Goal: Information Seeking & Learning: Learn about a topic

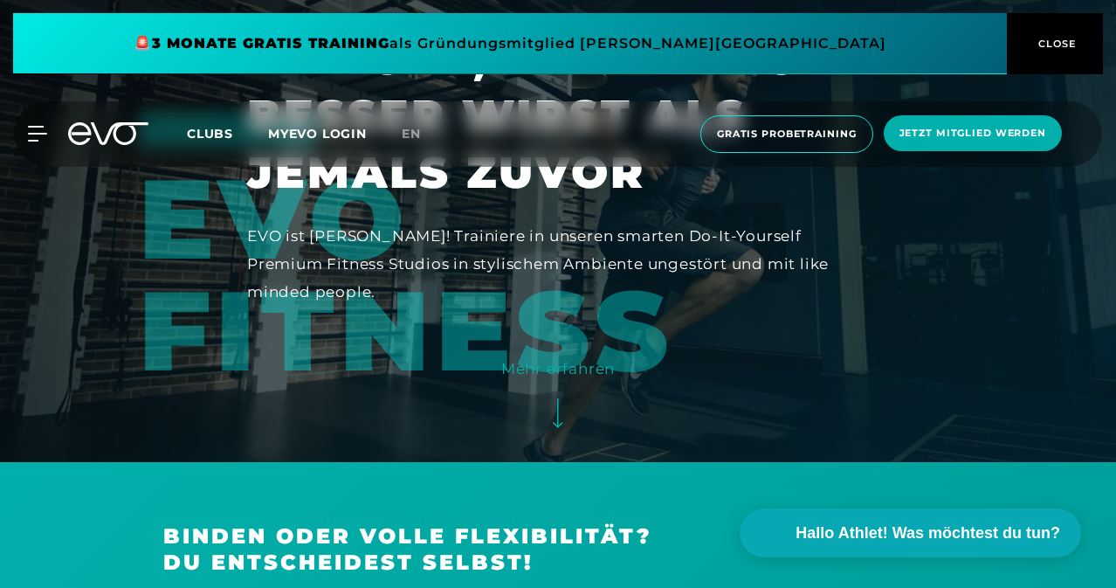
scroll to position [87, 0]
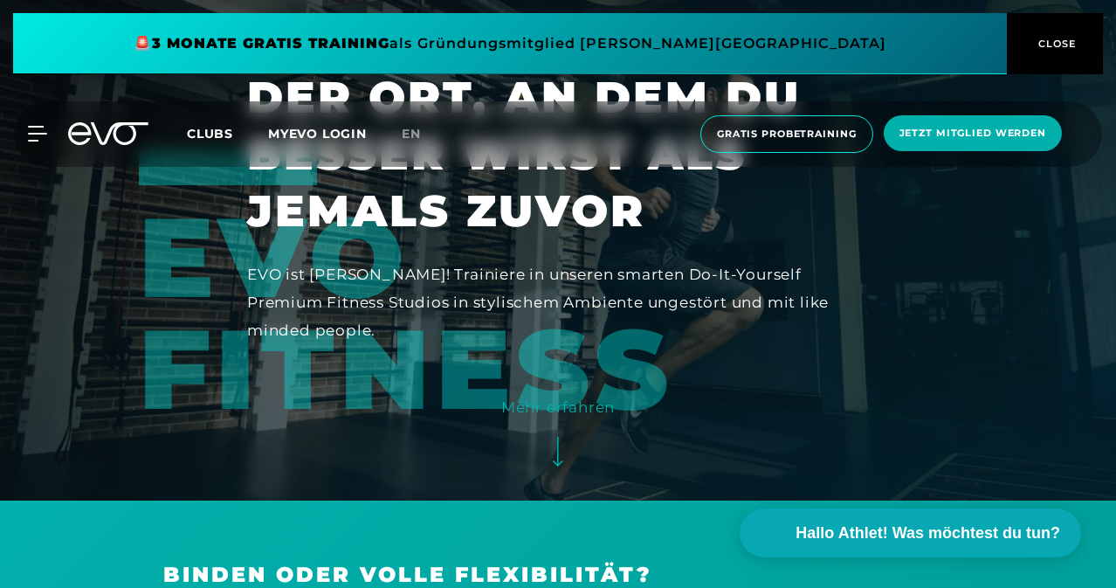
click at [38, 134] on icon at bounding box center [37, 134] width 18 height 14
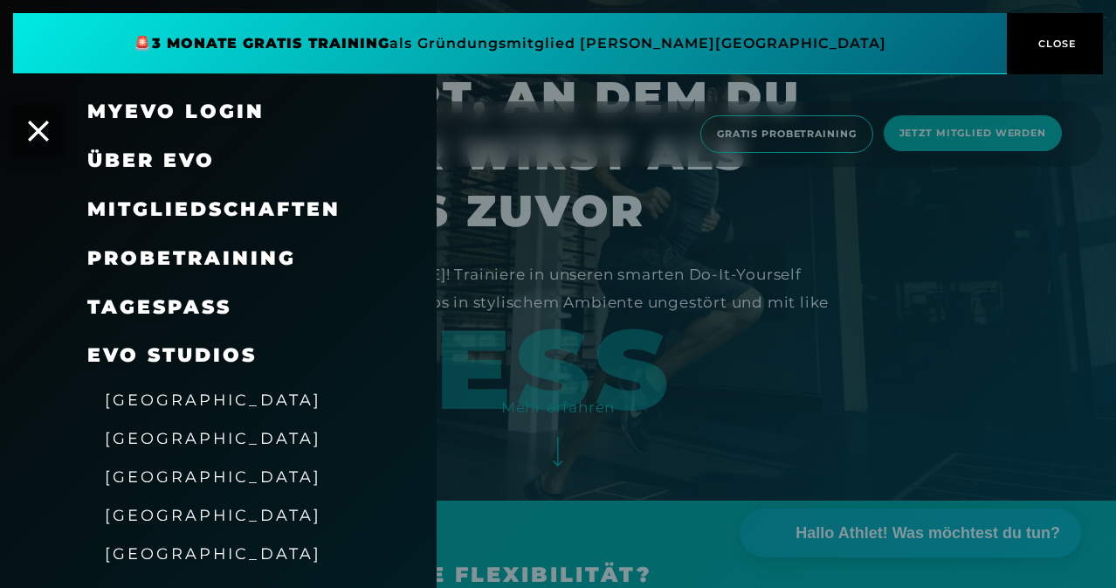
click at [176, 168] on span "Über EVO" at bounding box center [150, 160] width 127 height 24
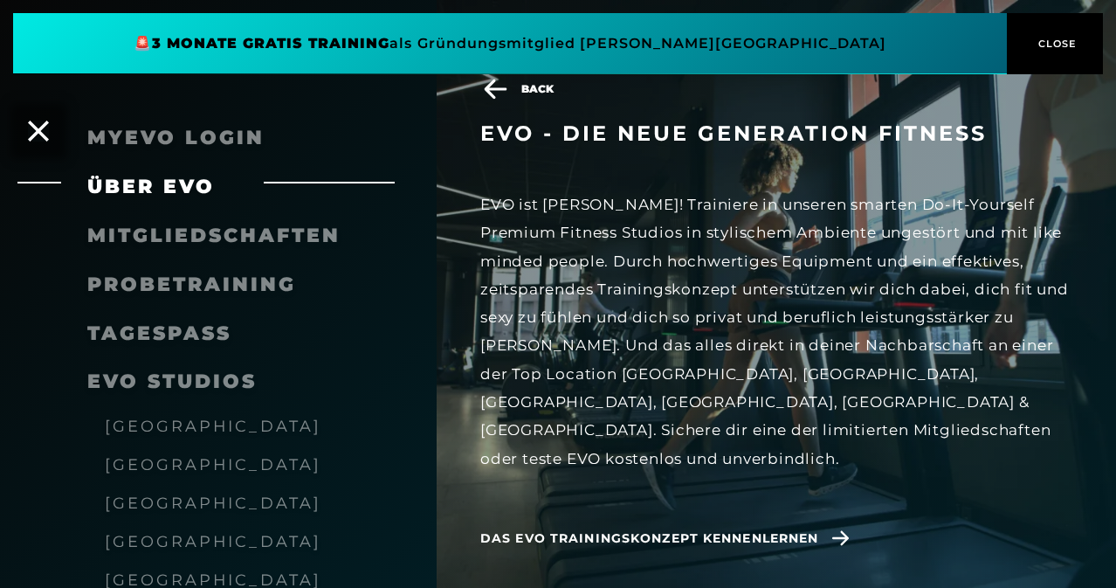
scroll to position [524, 0]
click at [55, 127] on div "MyEVO Login" at bounding box center [218, 138] width 437 height 49
click at [148, 283] on span "Probetraining" at bounding box center [191, 284] width 209 height 24
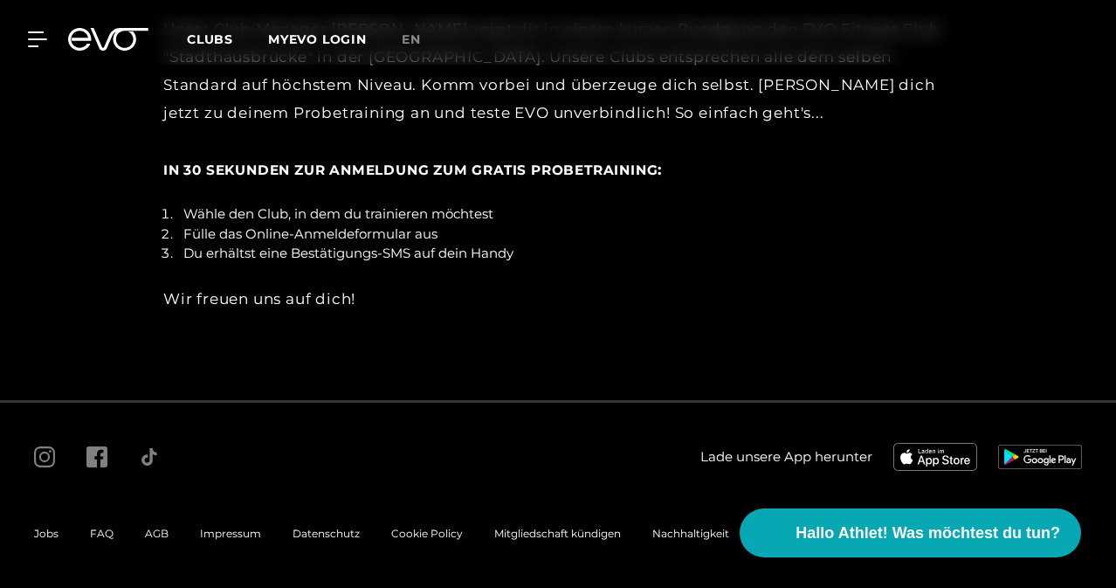
scroll to position [3101, 0]
click at [43, 42] on icon at bounding box center [40, 39] width 25 height 16
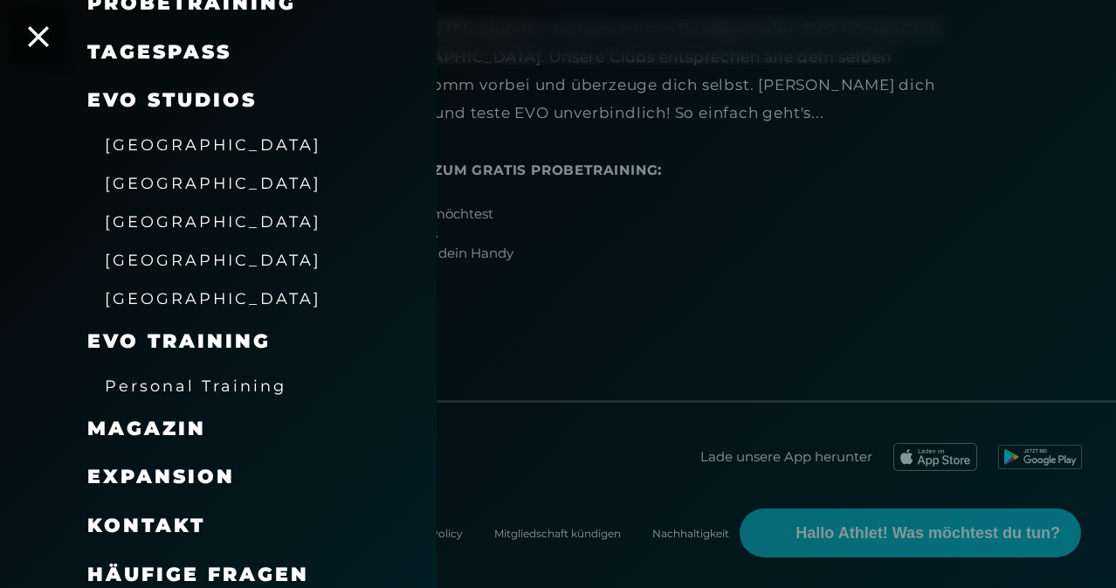
scroll to position [265, 0]
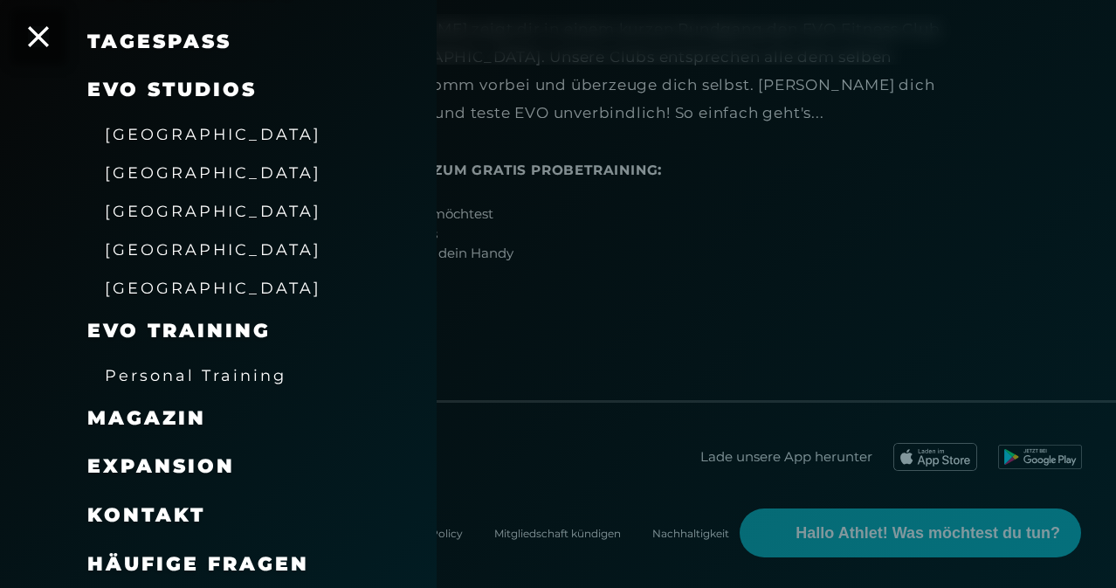
click at [234, 380] on span "Personal Training" at bounding box center [196, 375] width 182 height 18
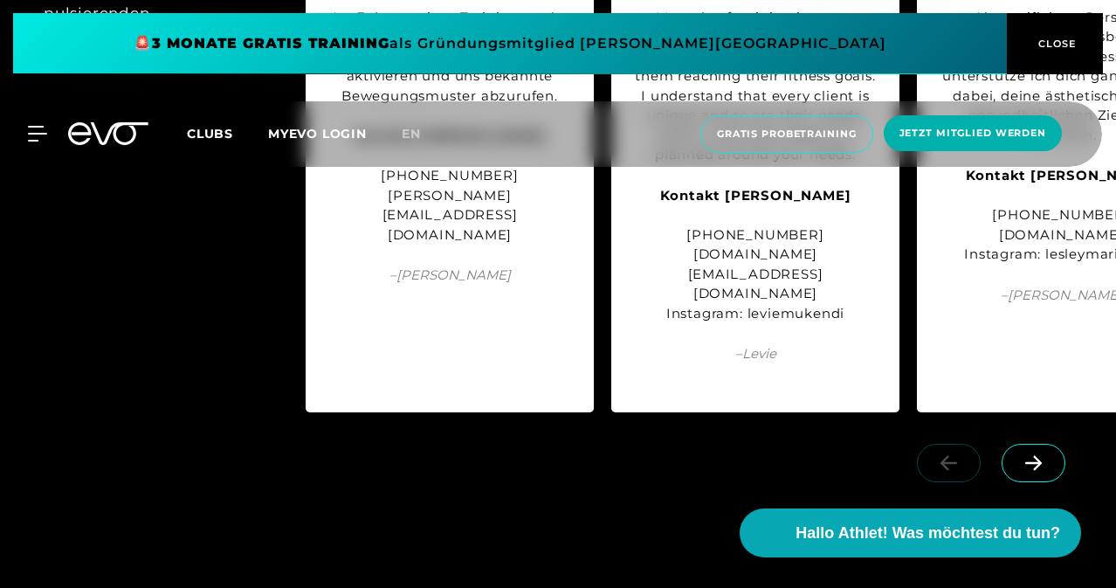
scroll to position [2183, 0]
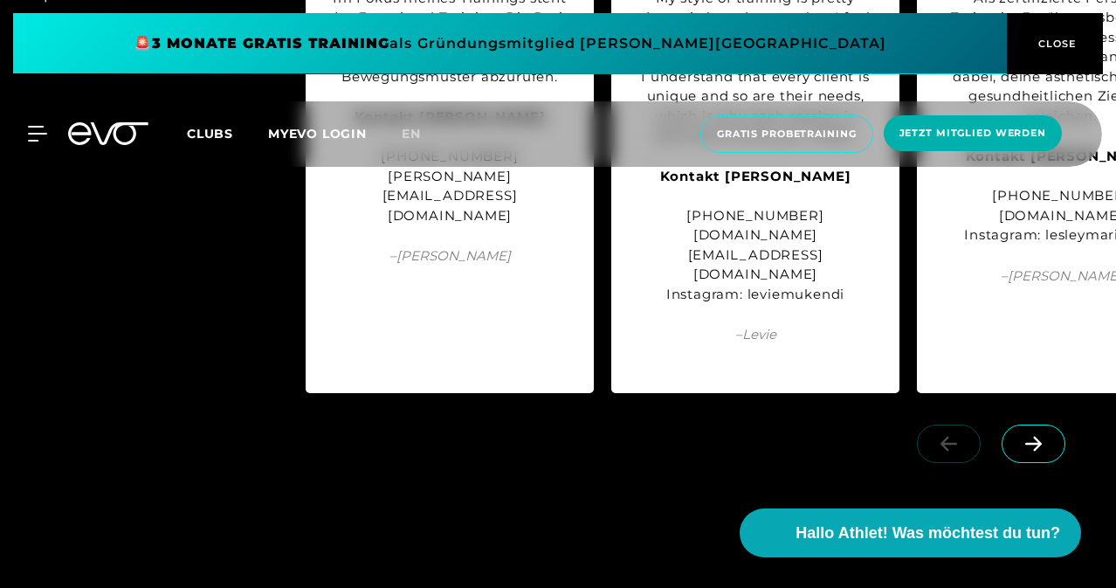
drag, startPoint x: 393, startPoint y: 391, endPoint x: 497, endPoint y: 408, distance: 105.2
click at [492, 410] on div at bounding box center [558, 459] width 1116 height 98
click at [1039, 424] on span at bounding box center [1033, 443] width 64 height 38
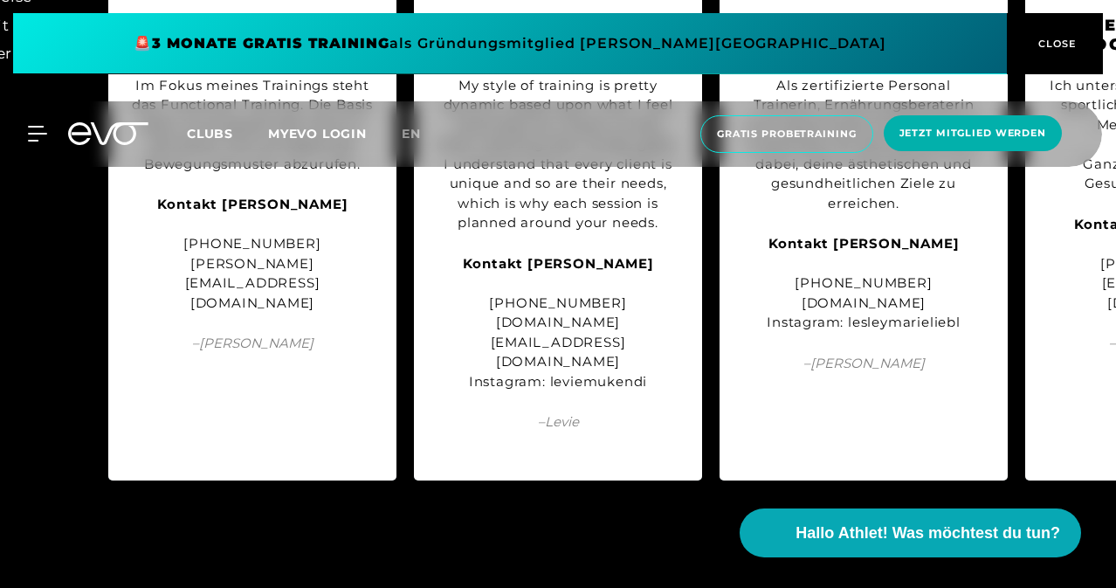
scroll to position [2270, 0]
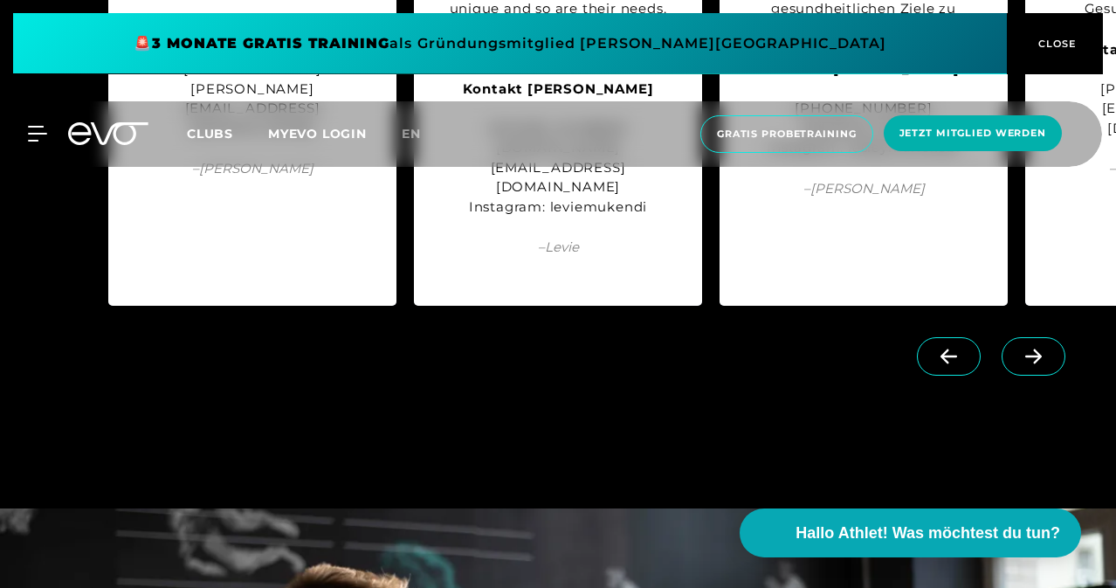
click at [1035, 348] on icon at bounding box center [1033, 356] width 31 height 16
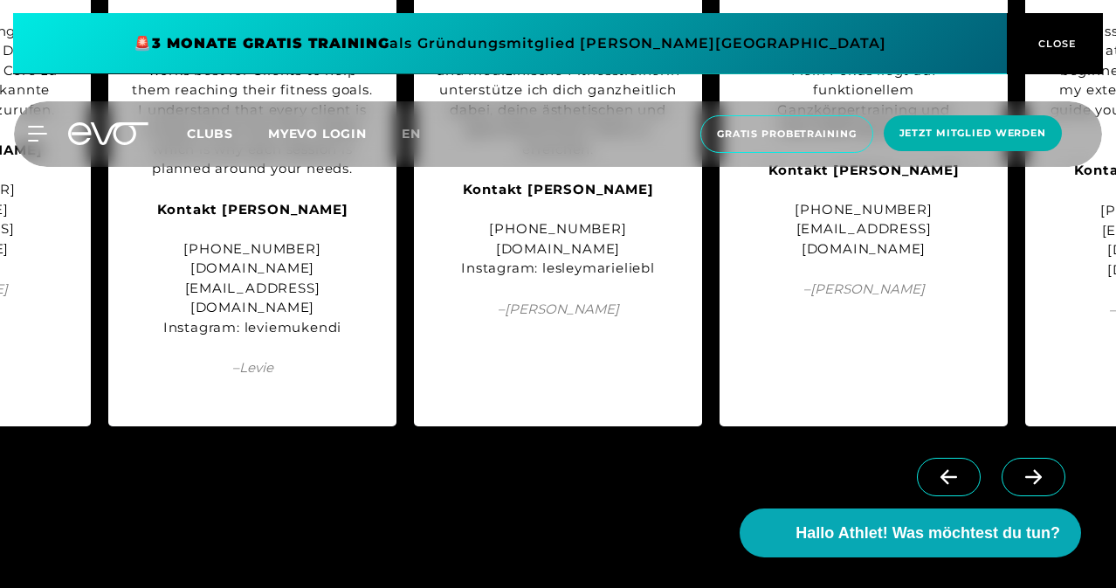
scroll to position [2183, 0]
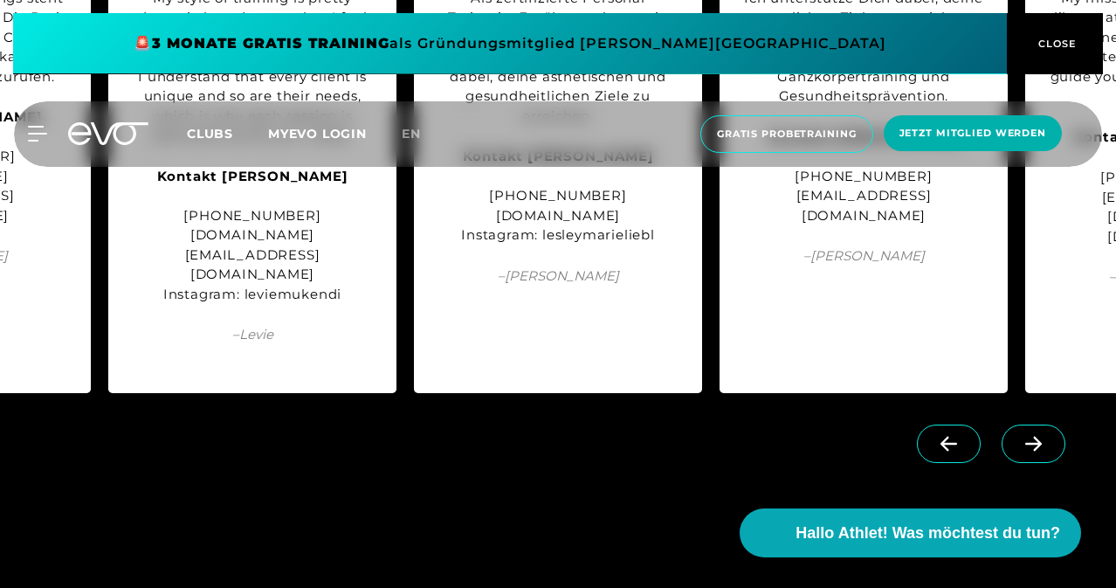
click at [1053, 424] on span at bounding box center [1033, 443] width 64 height 38
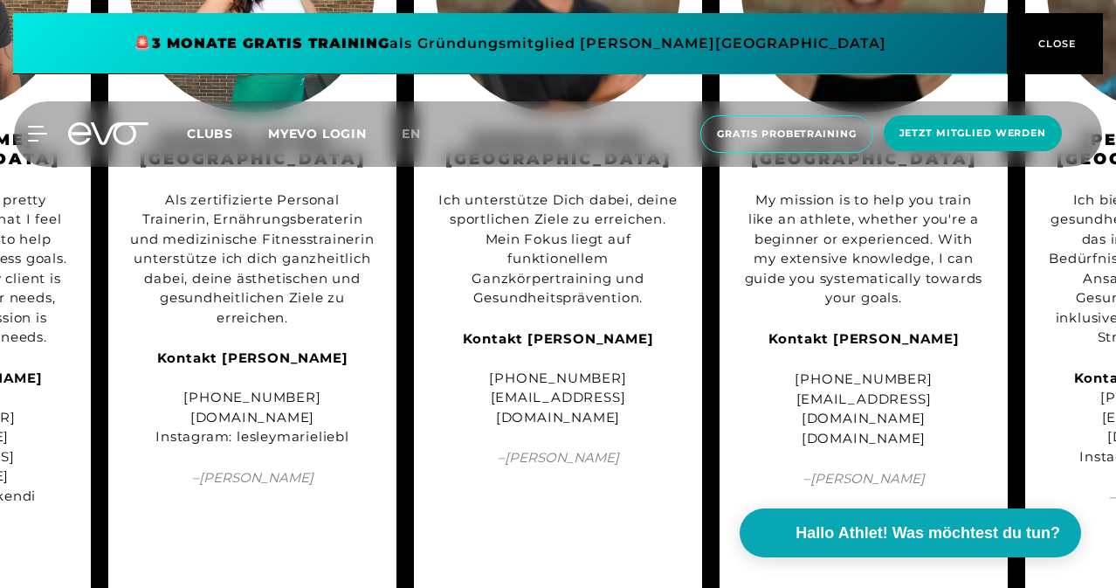
scroll to position [2008, 0]
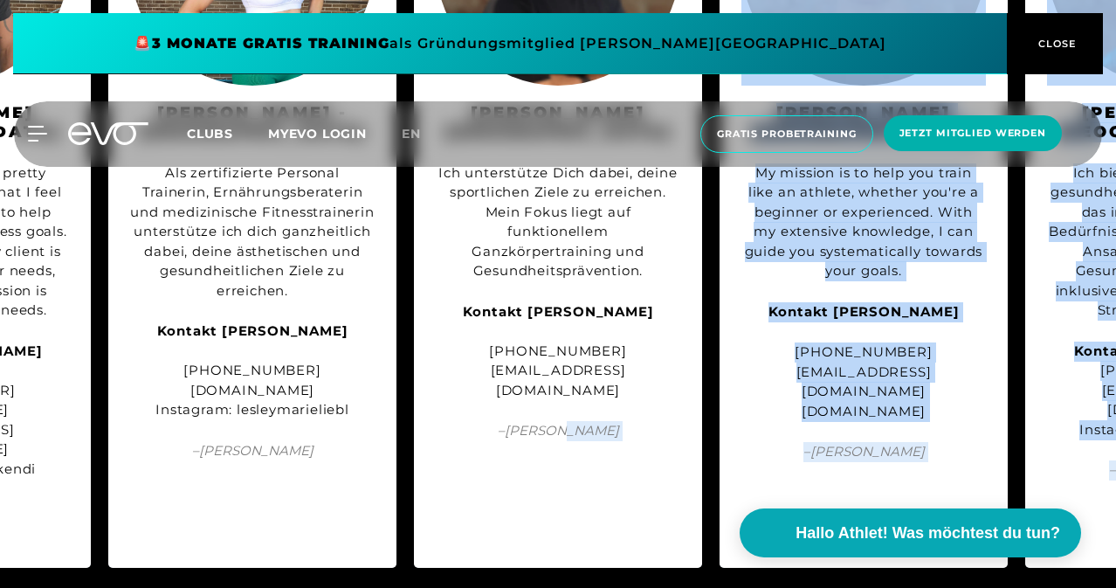
drag, startPoint x: 595, startPoint y: 563, endPoint x: 697, endPoint y: 565, distance: 101.3
click at [737, 571] on div "BERLIN Jeder unserer Trainer:innen bringt eigene Ideen und Erfahrungen mit, um …" at bounding box center [558, 240] width 1116 height 886
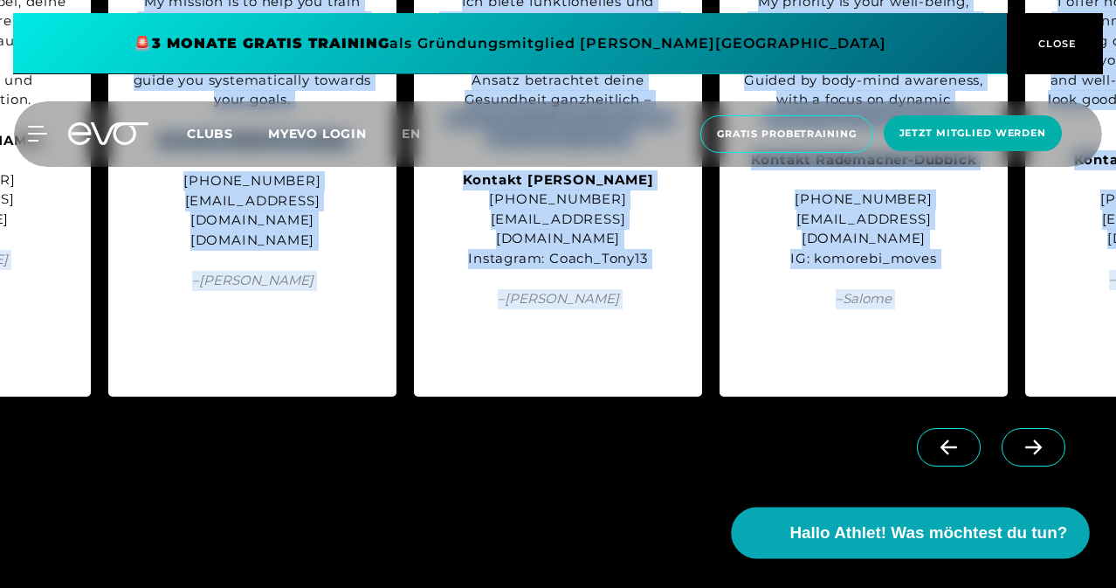
scroll to position [2095, 0]
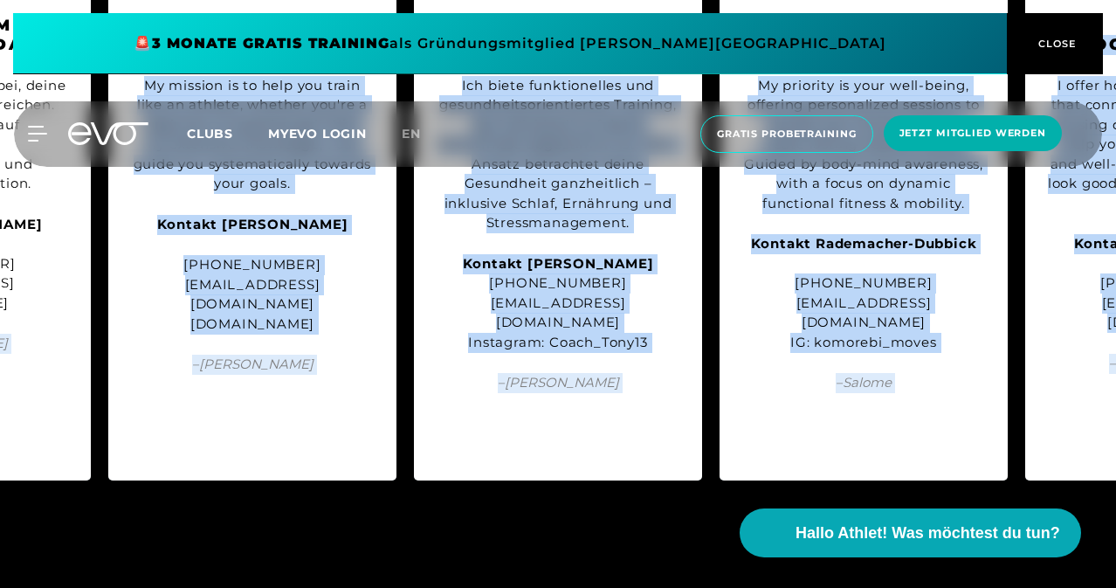
click at [1047, 512] on span at bounding box center [1033, 531] width 64 height 38
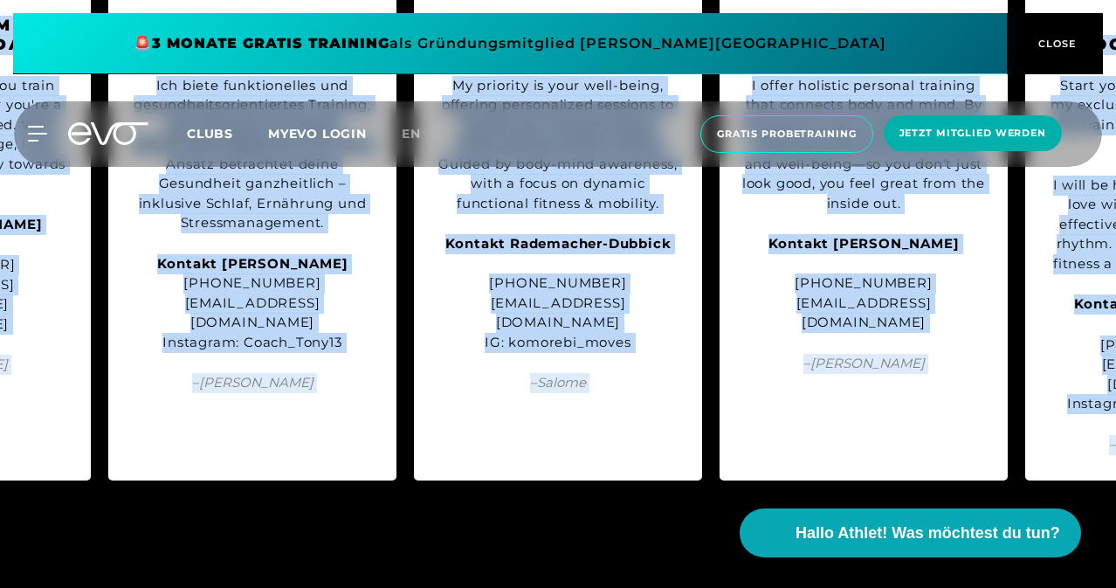
click at [1047, 512] on span at bounding box center [1033, 531] width 64 height 38
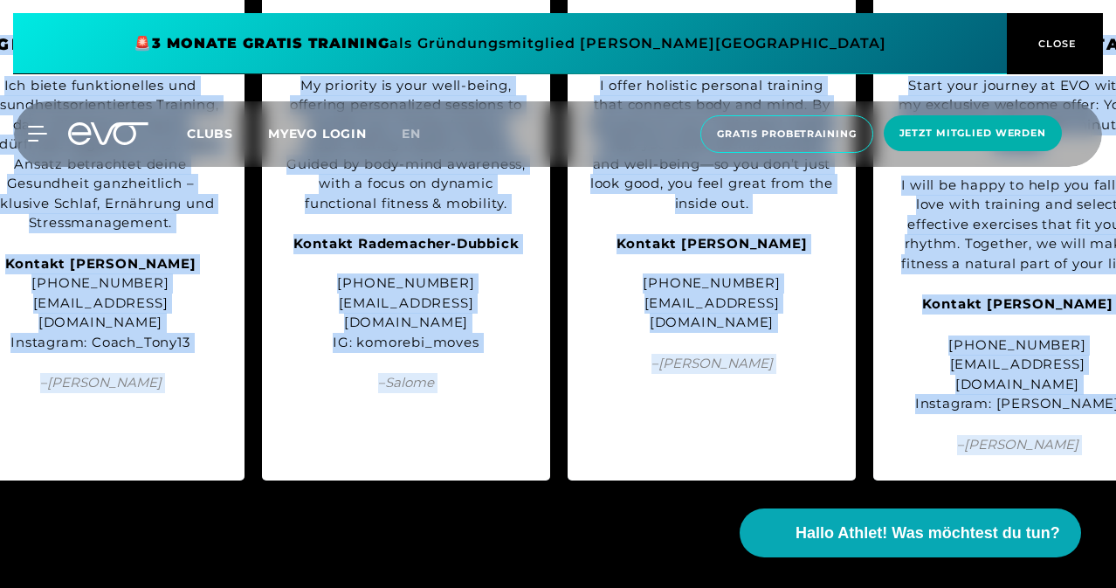
scroll to position [0, 1940]
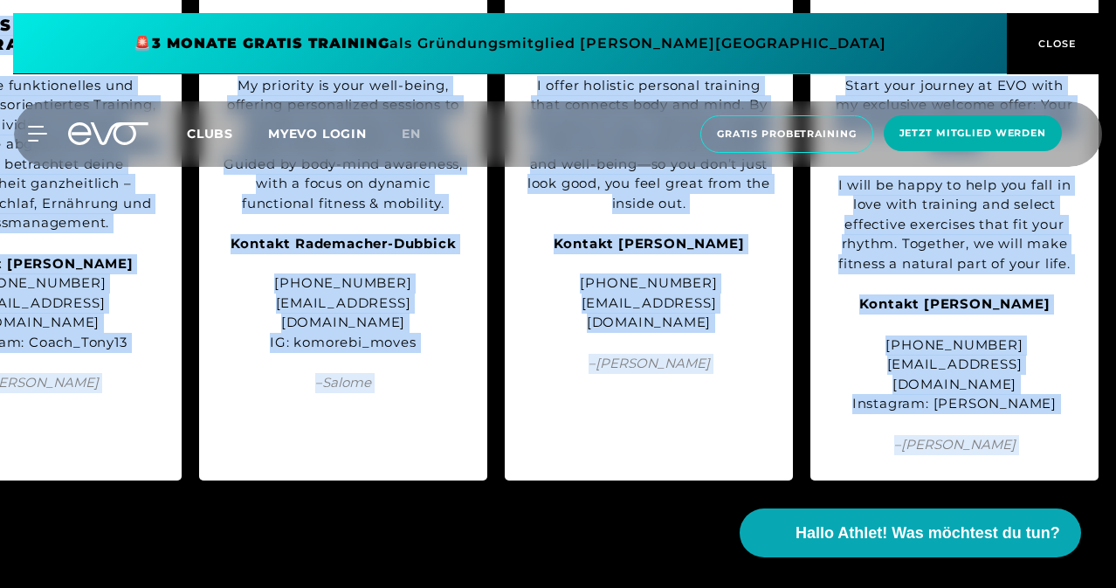
click at [1047, 513] on link at bounding box center [1036, 521] width 71 height 17
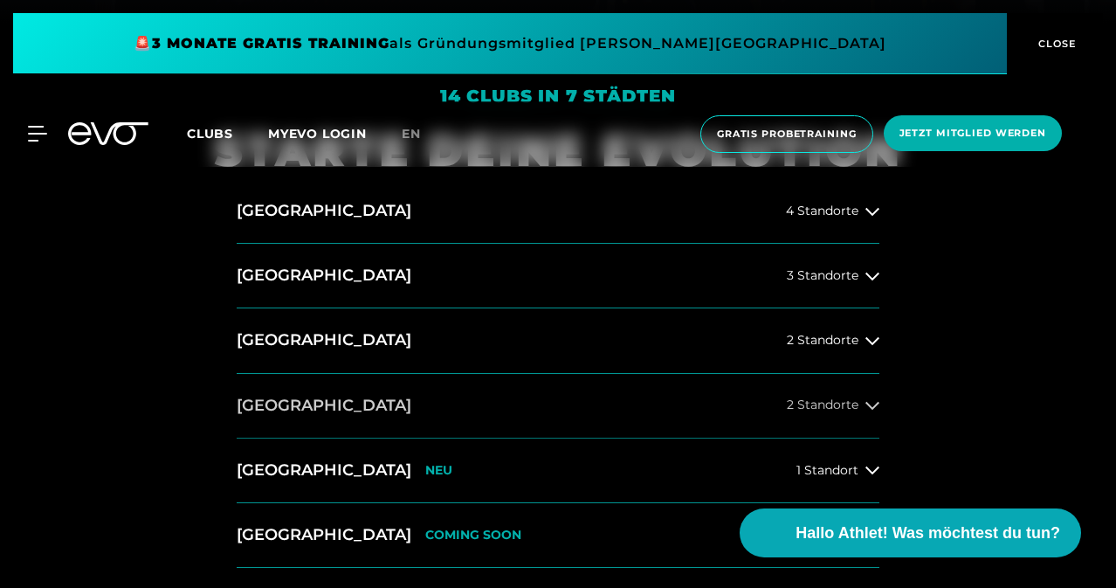
scroll to position [698, 0]
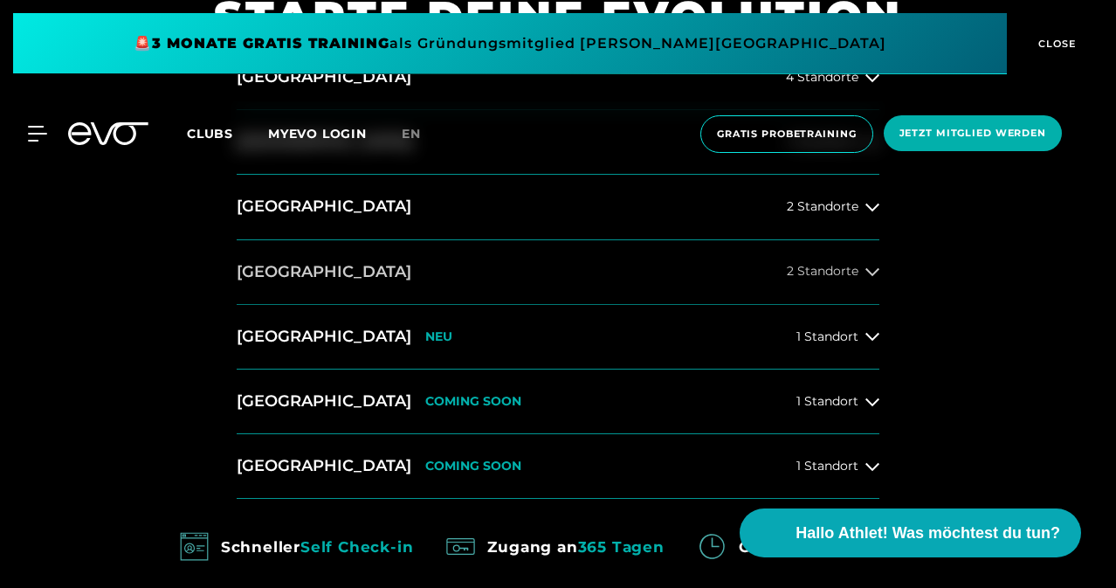
click at [868, 273] on icon at bounding box center [872, 272] width 14 height 8
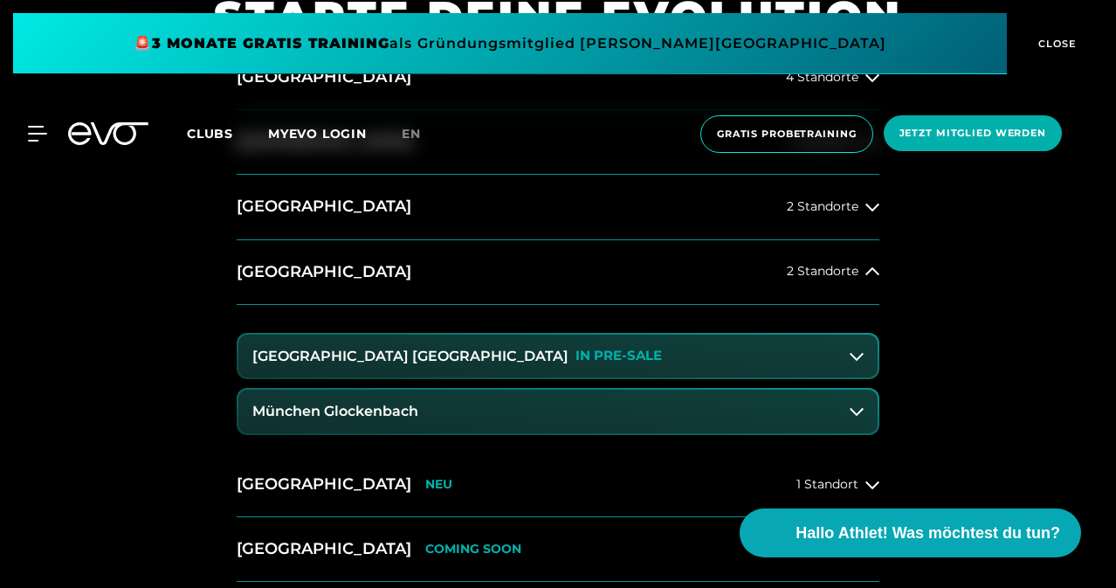
click at [856, 355] on icon at bounding box center [857, 356] width 14 height 14
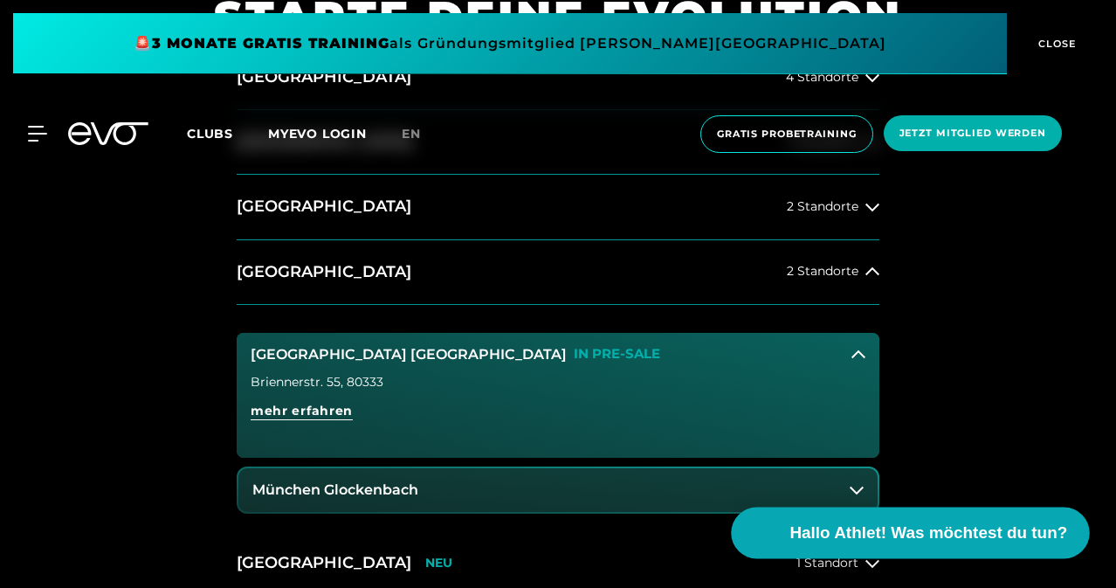
click at [870, 530] on span "Hallo Athlet! Was möchtest du tun?" at bounding box center [929, 532] width 278 height 24
